Goal: Task Accomplishment & Management: Complete application form

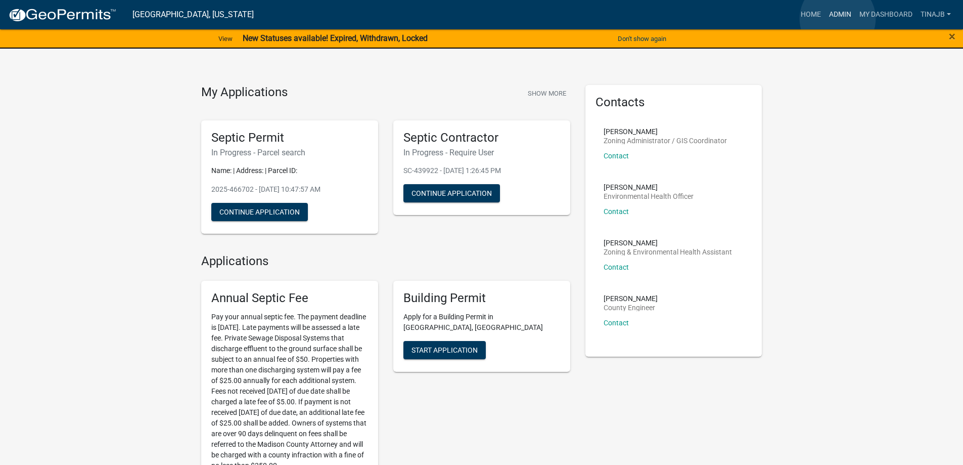
click at [838, 19] on link "Admin" at bounding box center [840, 14] width 30 height 19
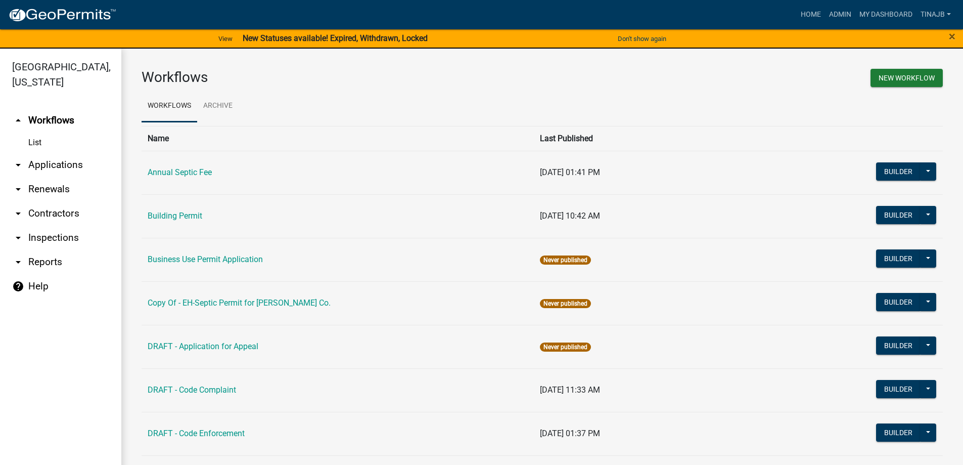
click at [58, 153] on link "arrow_drop_down Applications" at bounding box center [60, 165] width 121 height 24
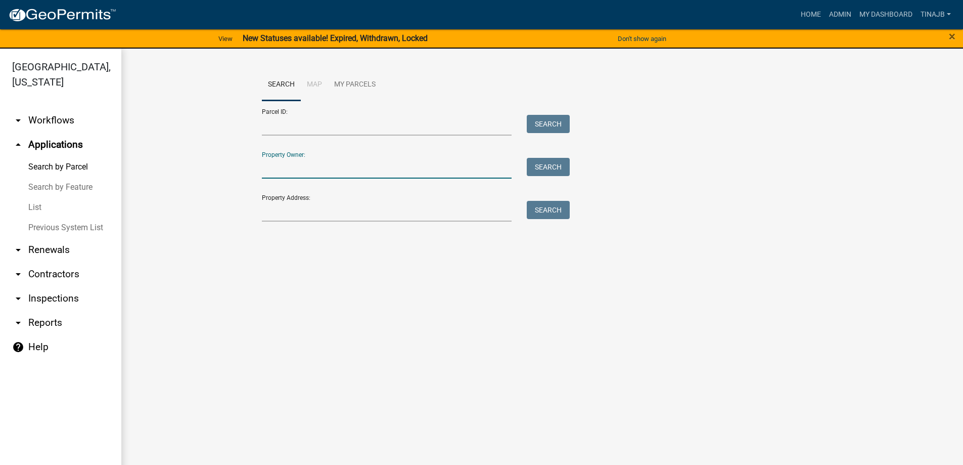
click at [287, 173] on input "Property Owner:" at bounding box center [387, 168] width 250 height 21
click at [278, 212] on input "Property Address:" at bounding box center [387, 211] width 250 height 21
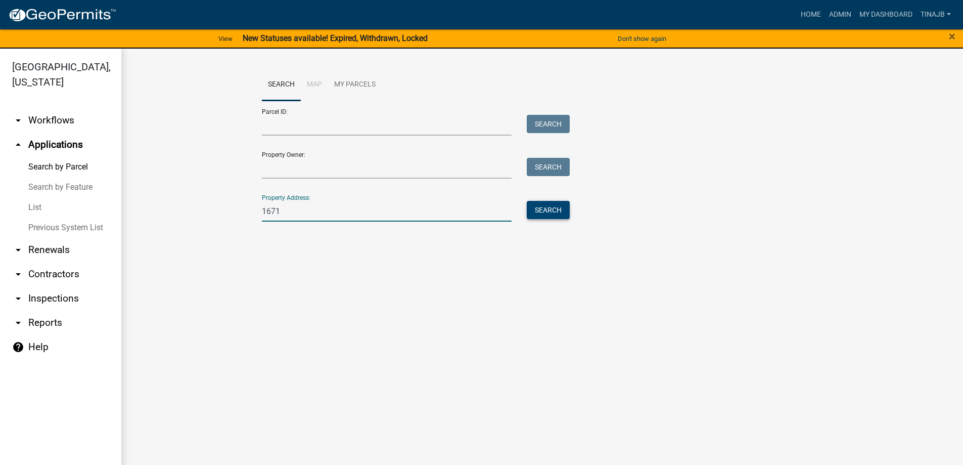
type input "1671"
click at [543, 209] on button "Search" at bounding box center [548, 210] width 43 height 18
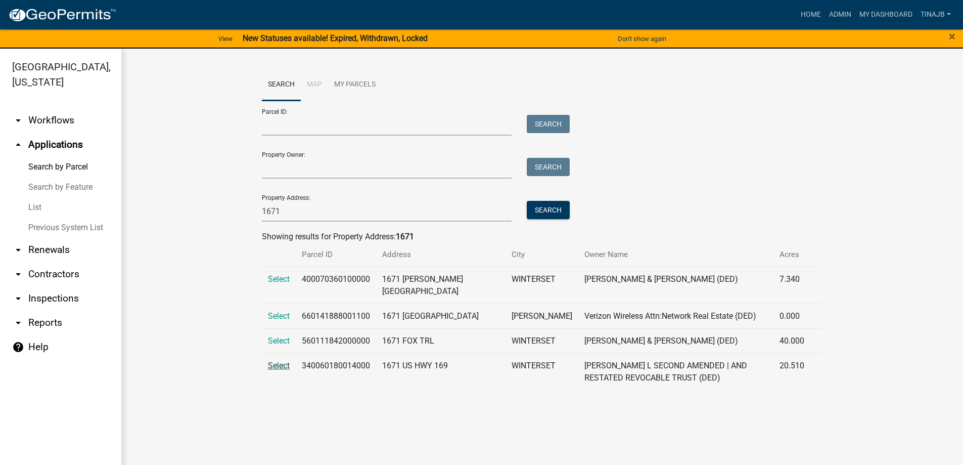
click at [278, 364] on span "Select" at bounding box center [279, 366] width 22 height 10
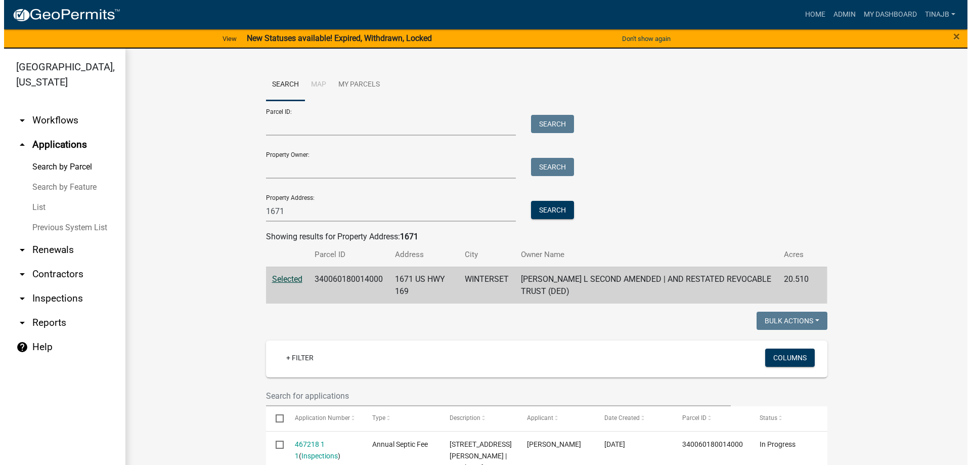
scroll to position [202, 0]
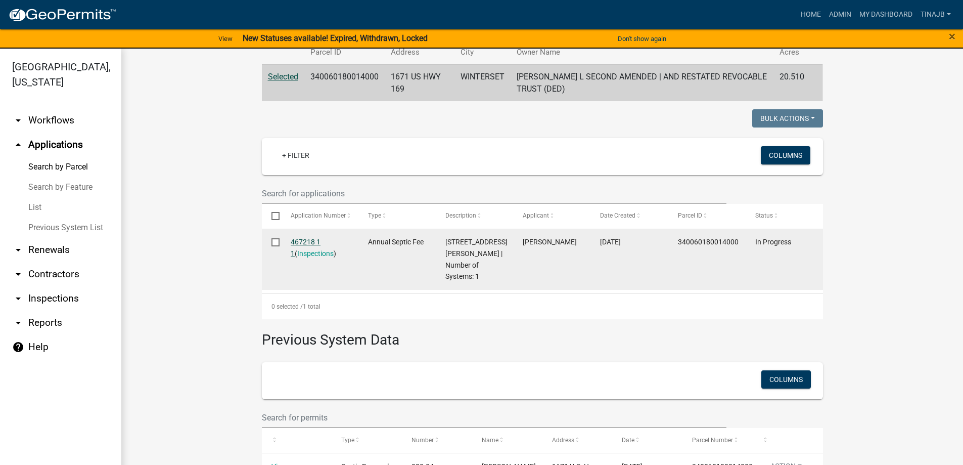
click at [303, 239] on link "467218 1 1" at bounding box center [306, 248] width 30 height 20
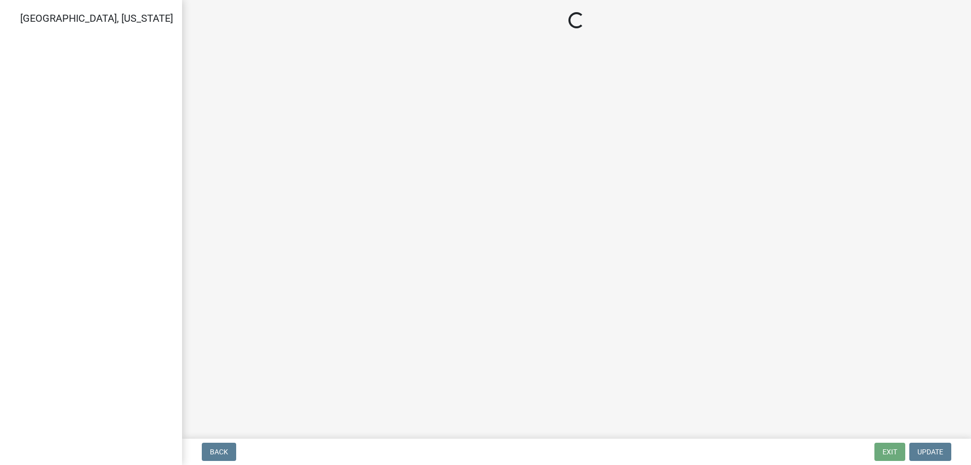
select select "3: 3"
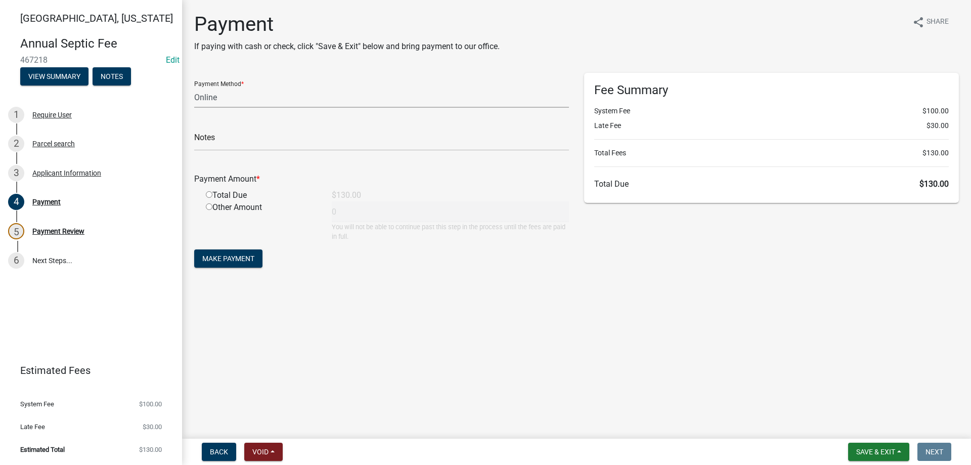
click at [218, 101] on select "Credit Card POS Check Cash Online" at bounding box center [381, 97] width 375 height 21
click at [194, 87] on select "Credit Card POS Check Cash Online" at bounding box center [381, 97] width 375 height 21
click at [209, 196] on input "radio" at bounding box center [209, 194] width 7 height 7
radio input "true"
type input "130"
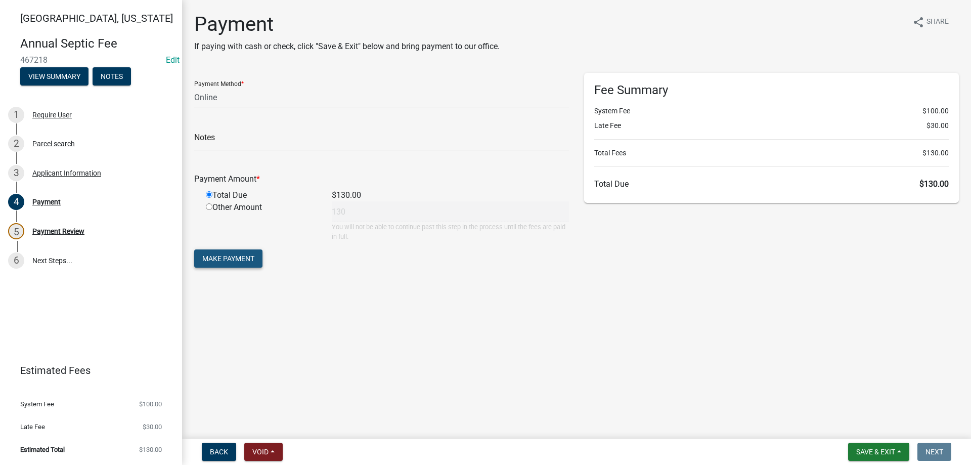
click at [234, 258] on span "Make Payment" at bounding box center [228, 258] width 52 height 8
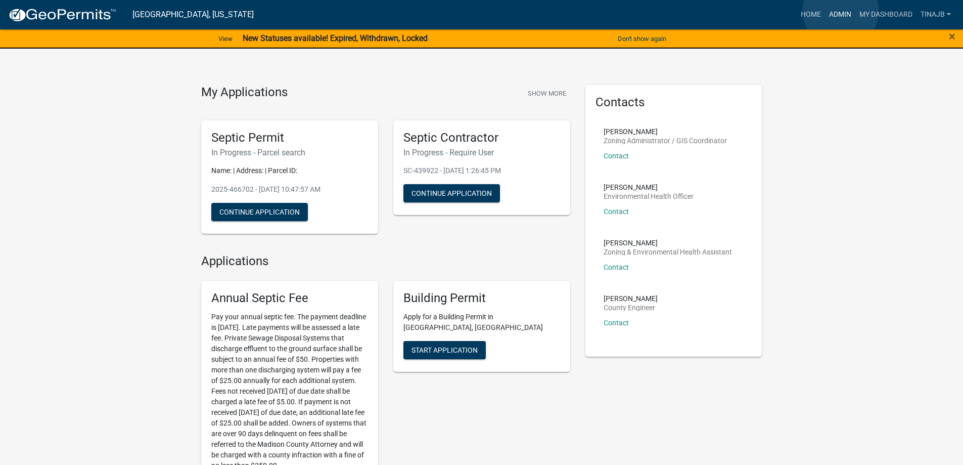
click at [841, 11] on link "Admin" at bounding box center [840, 14] width 30 height 19
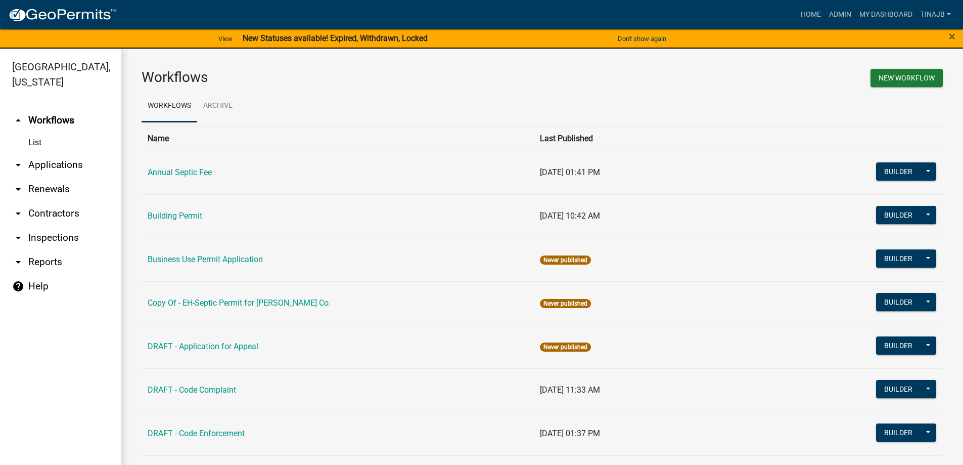
click at [63, 153] on link "arrow_drop_down Applications" at bounding box center [60, 165] width 121 height 24
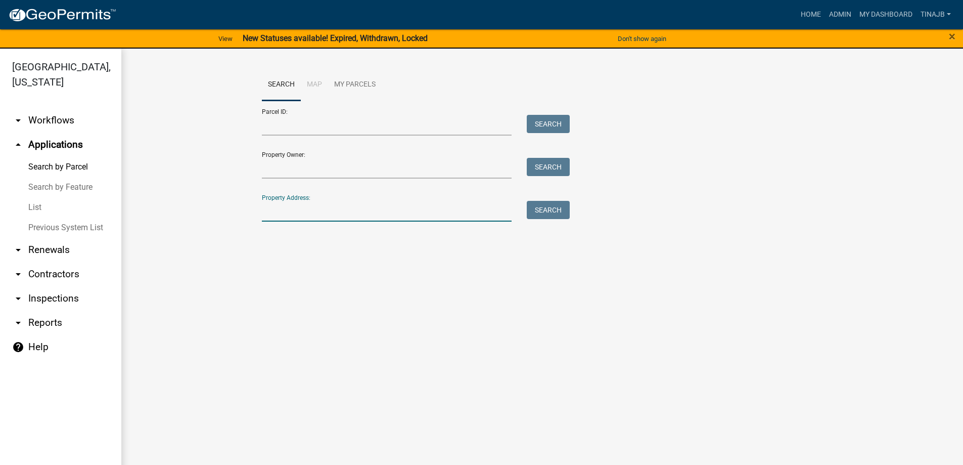
click at [313, 205] on input "Property Address:" at bounding box center [387, 211] width 250 height 21
type input "1336"
click at [548, 212] on button "Search" at bounding box center [548, 210] width 43 height 18
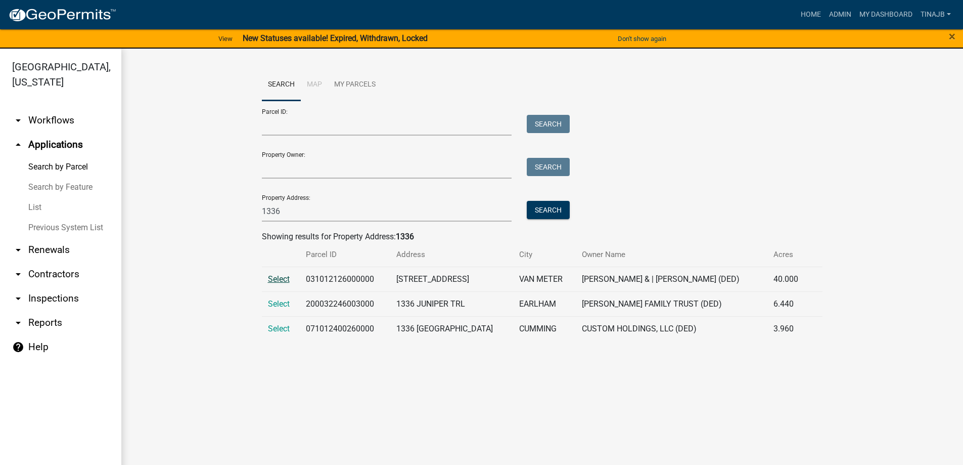
click at [272, 277] on span "Select" at bounding box center [279, 279] width 22 height 10
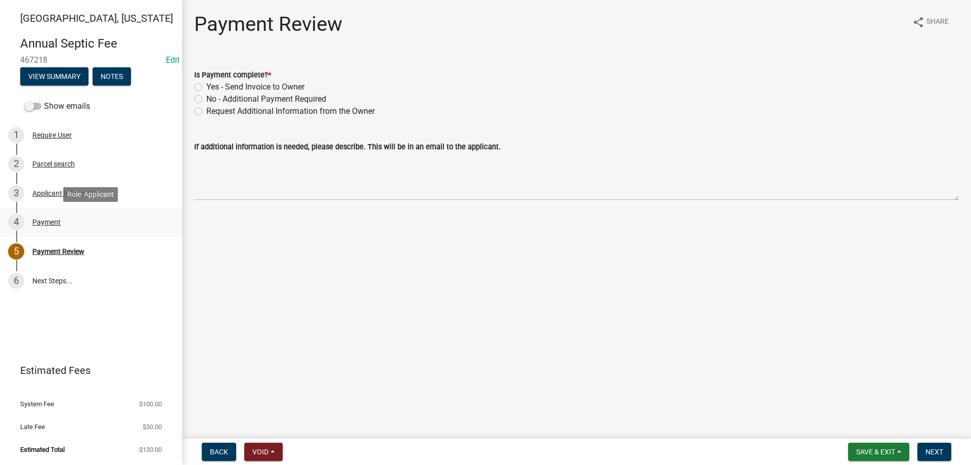
click at [46, 221] on div "Payment" at bounding box center [46, 221] width 28 height 7
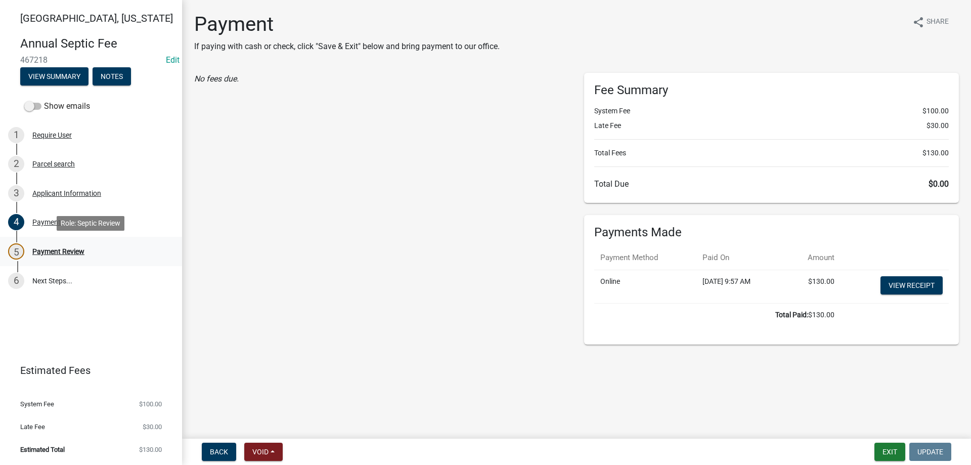
click at [41, 251] on div "Payment Review" at bounding box center [58, 251] width 52 height 7
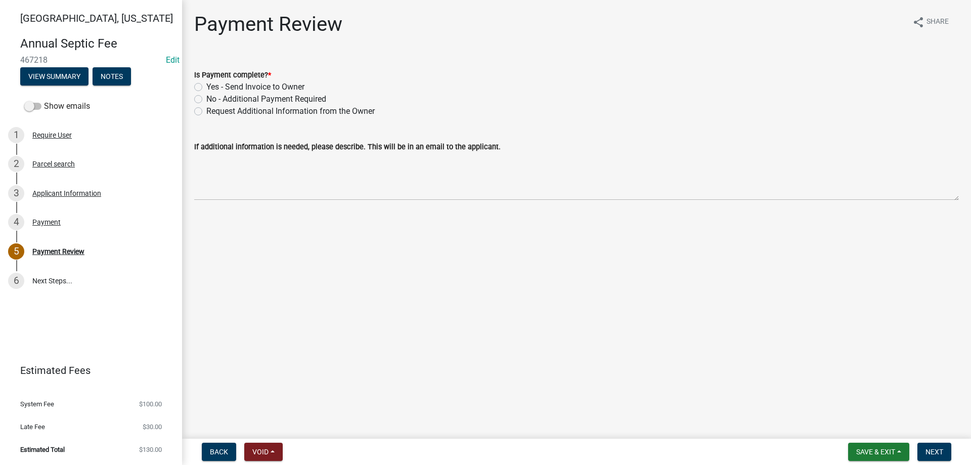
click at [206, 84] on label "Yes - Send Invoice to Owner" at bounding box center [255, 87] width 98 height 12
click at [206, 84] on input "Yes - Send Invoice to Owner" at bounding box center [209, 84] width 7 height 7
radio input "true"
click at [940, 451] on span "Next" at bounding box center [934, 451] width 18 height 8
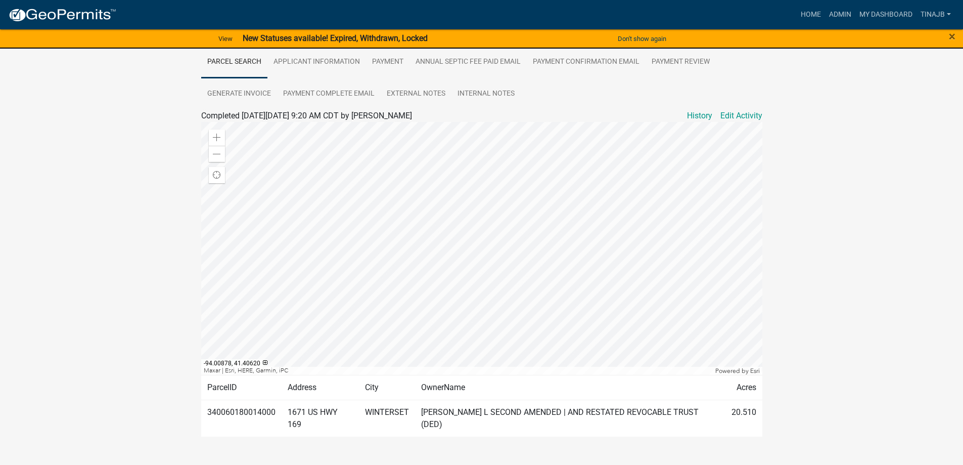
scroll to position [216, 0]
